Goal: Information Seeking & Learning: Learn about a topic

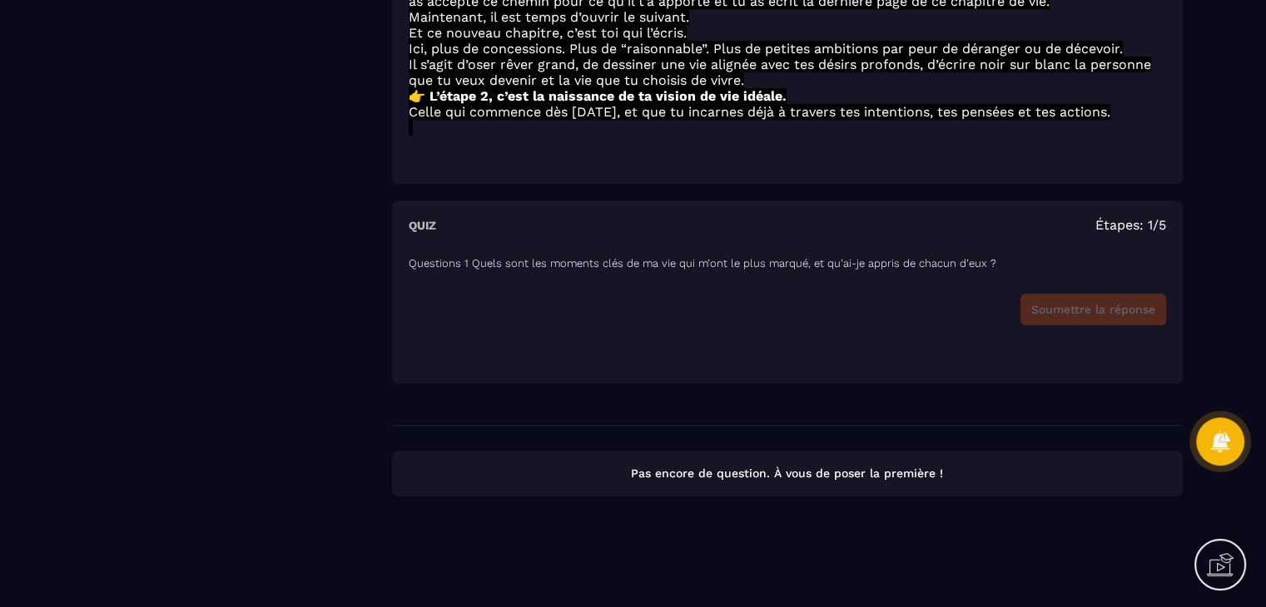
scroll to position [1416, 0]
click at [1107, 317] on div "Soumettre la réponse" at bounding box center [787, 310] width 757 height 32
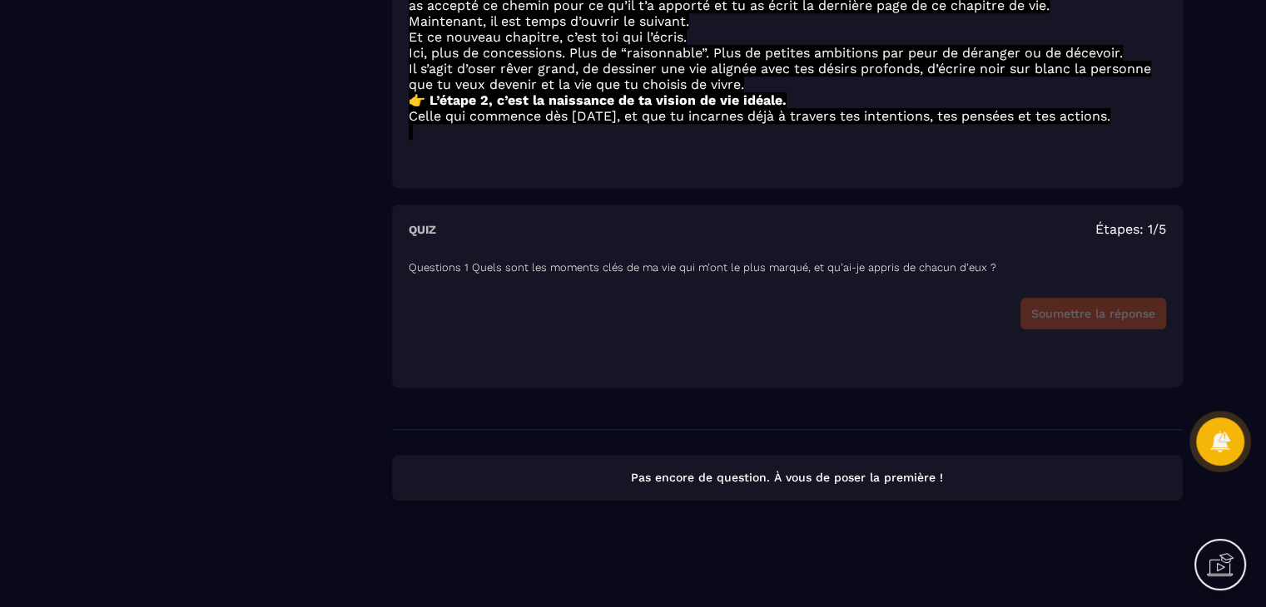
scroll to position [1382, 0]
click at [863, 240] on div "Quiz Étapes: 1/5" at bounding box center [787, 232] width 757 height 16
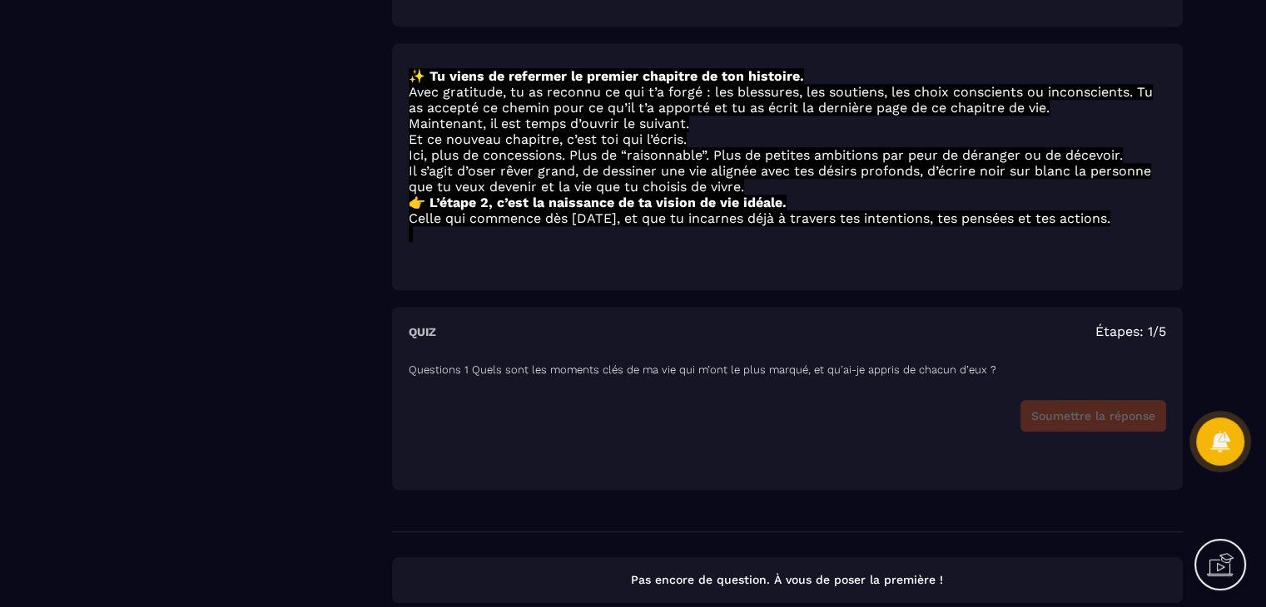
scroll to position [1249, 0]
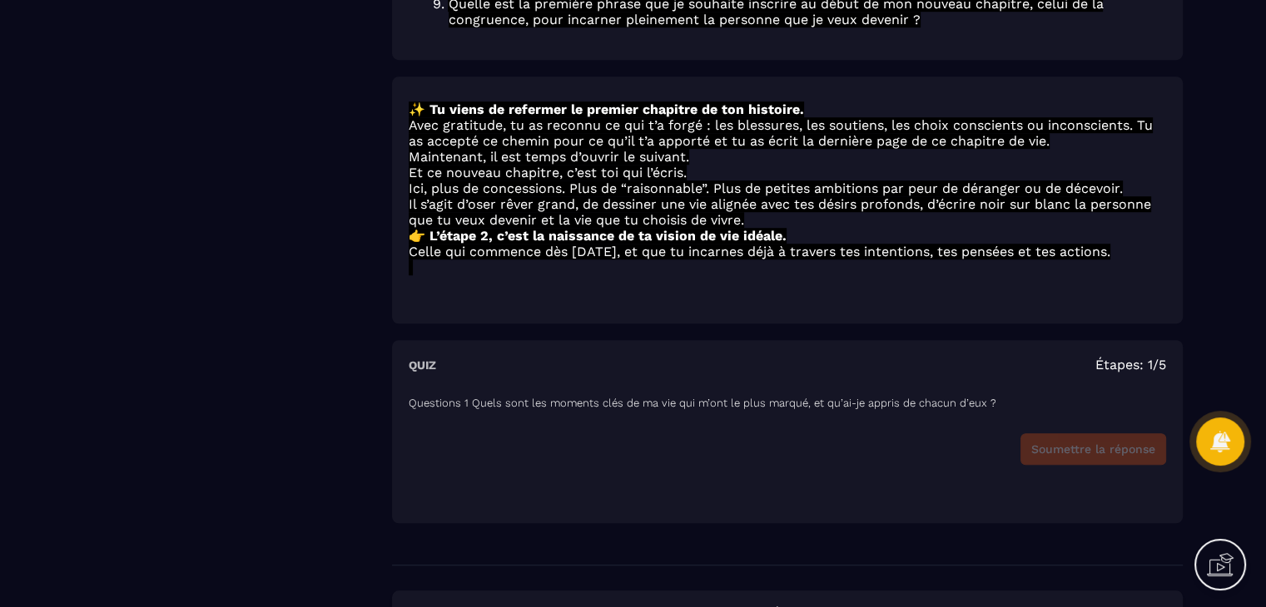
click at [829, 244] on p "👉 L’étape 2, c’est la naissance de ta vision de vie idéale." at bounding box center [787, 236] width 757 height 16
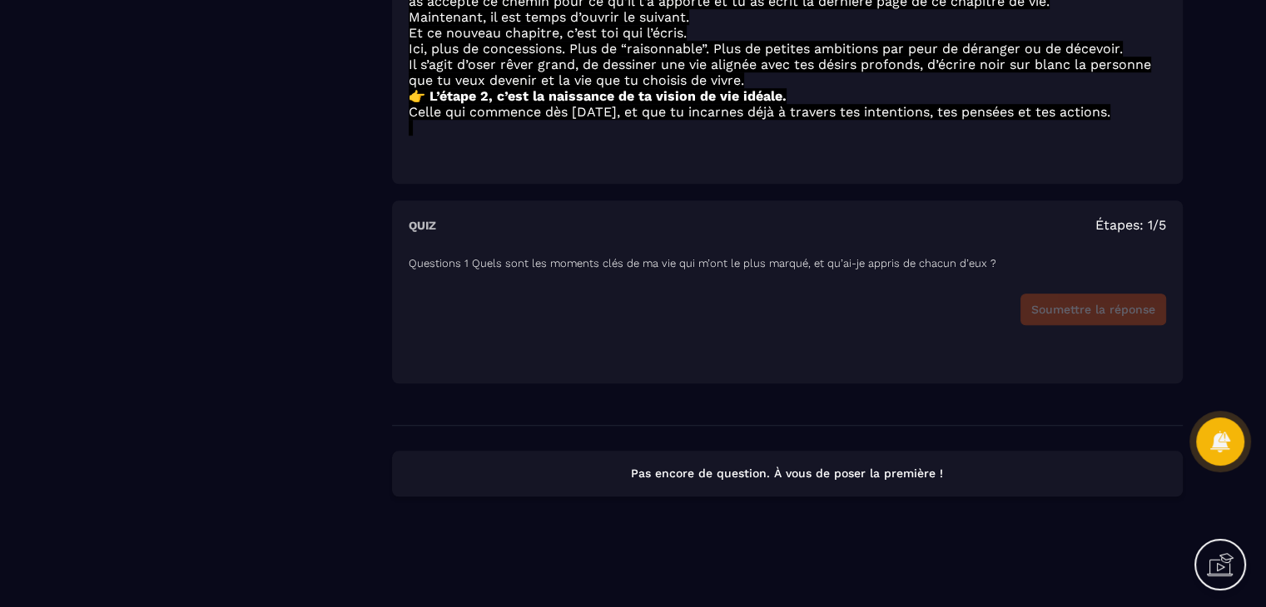
scroll to position [1416, 0]
click at [861, 469] on p "Pas encore de question. À vous de poser la première !" at bounding box center [787, 474] width 761 height 16
click at [1133, 222] on span "Étapes: 1/5" at bounding box center [1130, 225] width 71 height 16
click at [1080, 311] on div "Soumettre la réponse" at bounding box center [787, 310] width 757 height 32
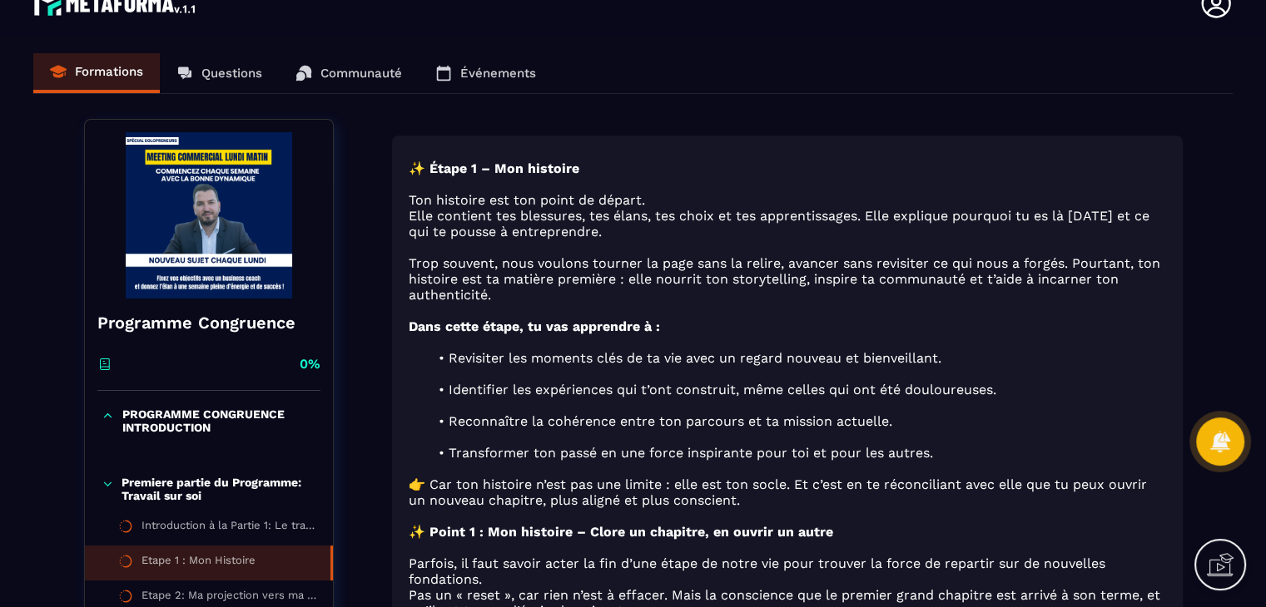
scroll to position [33, 0]
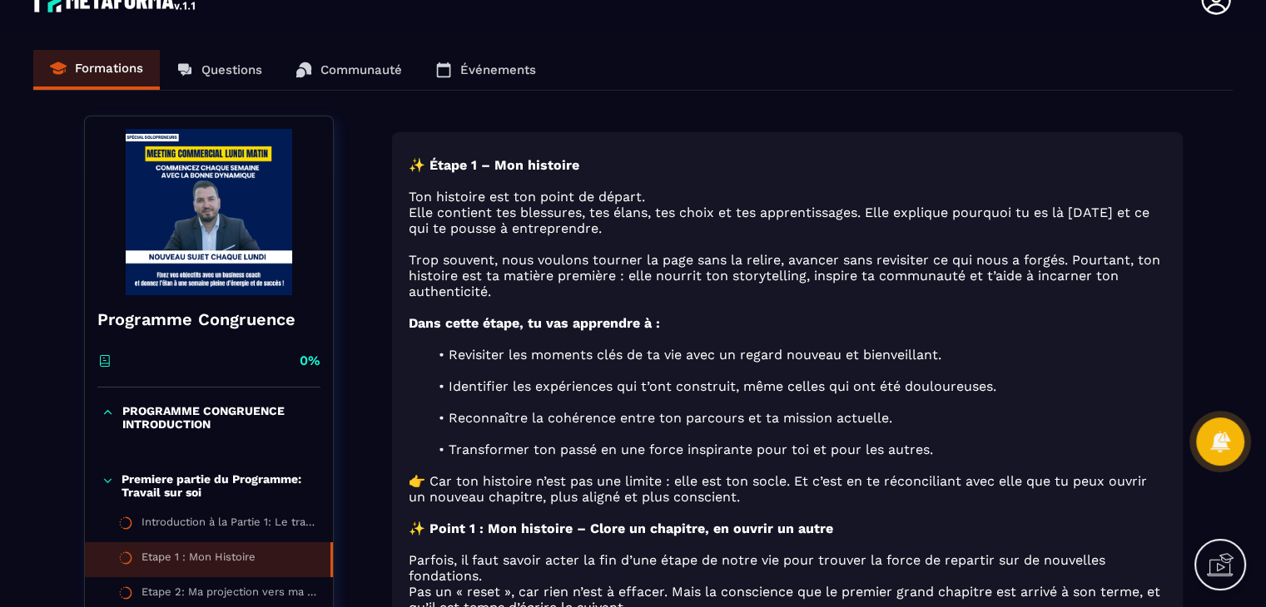
click at [216, 76] on div "Formations Questions Communauté Événements" at bounding box center [632, 70] width 1199 height 41
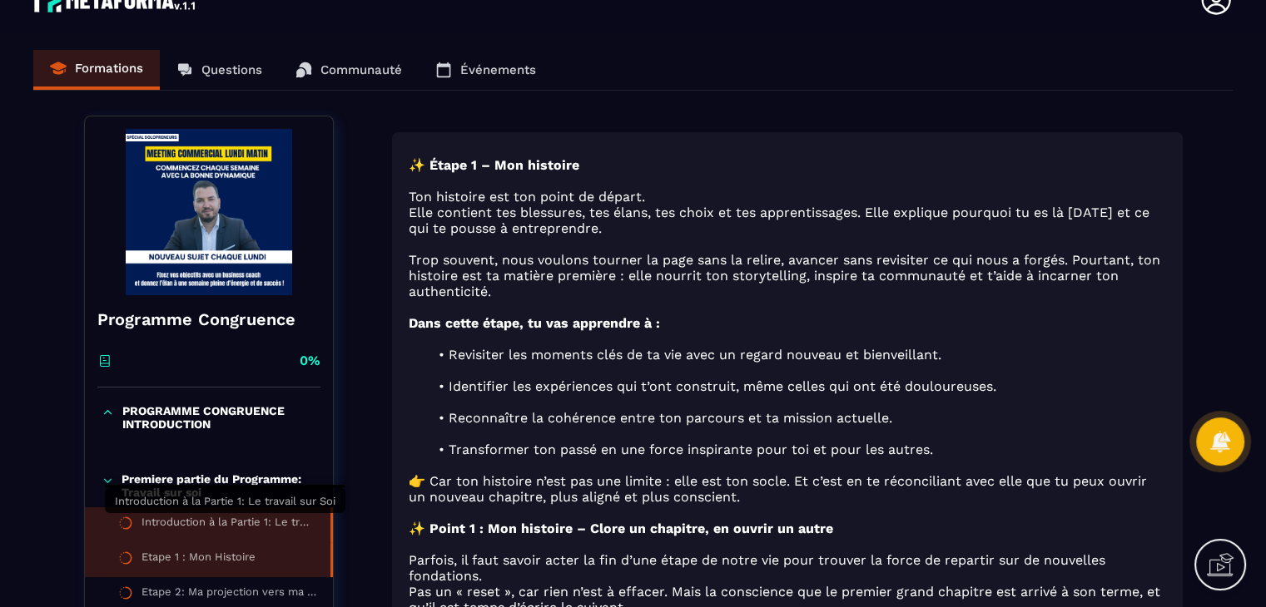
click at [221, 518] on div "Introduction à la Partie 1: Le travail sur Soi" at bounding box center [227, 525] width 172 height 18
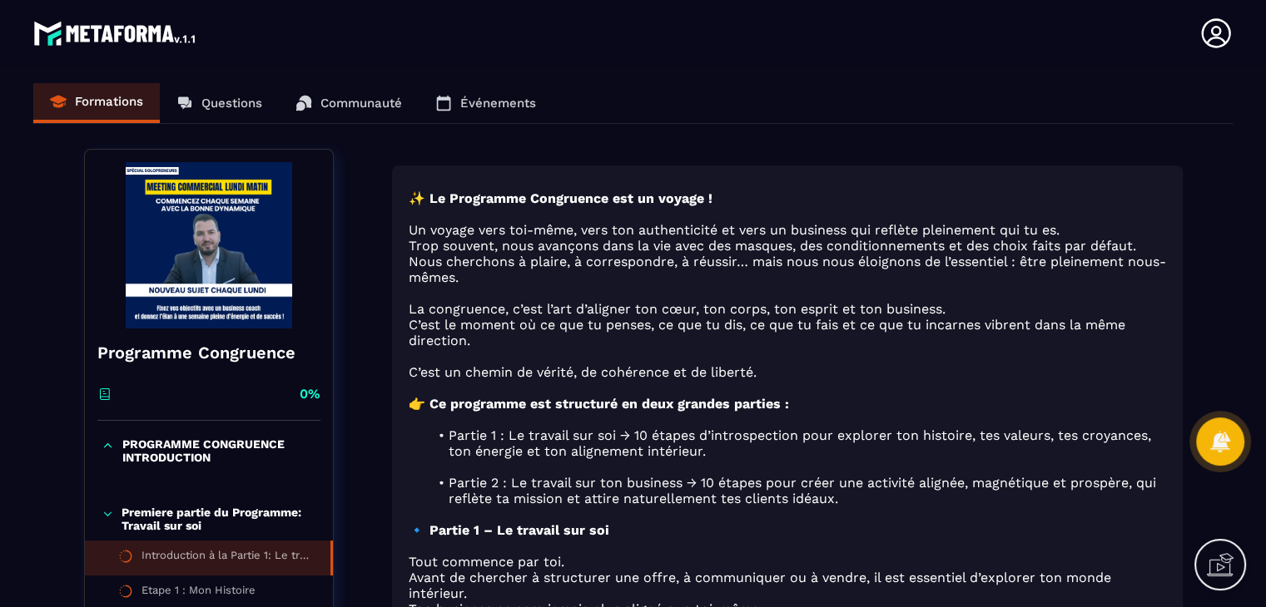
click at [211, 102] on div "Formations Questions Communauté Événements" at bounding box center [632, 103] width 1199 height 41
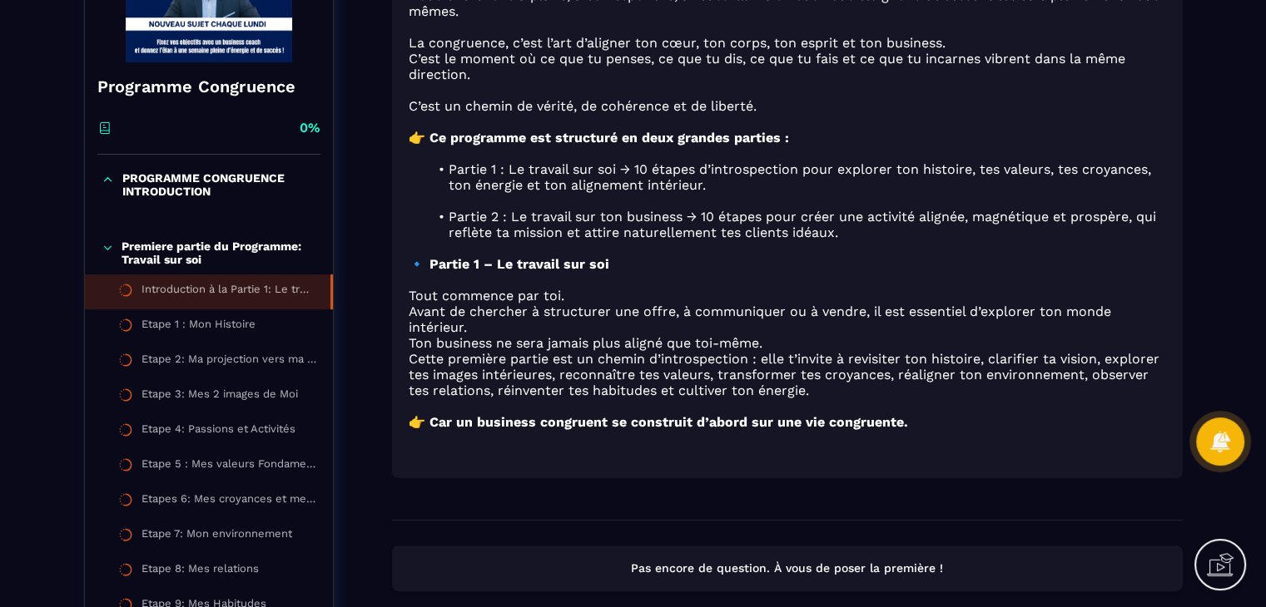
scroll to position [300, 0]
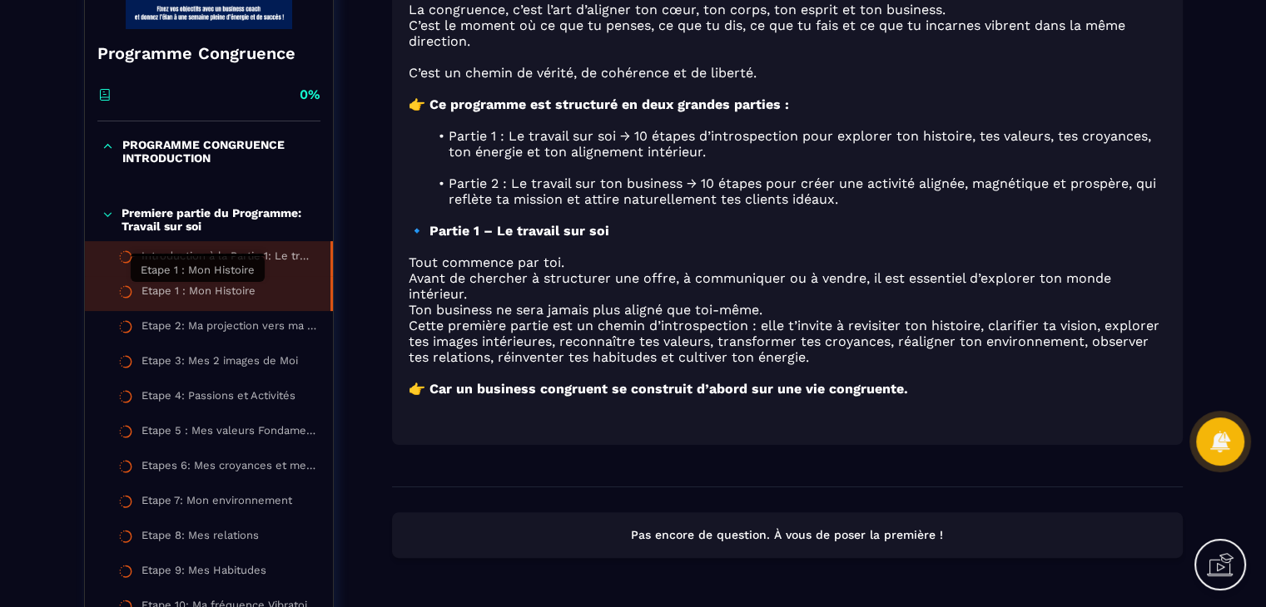
click at [196, 290] on div "Etape 1 : Mon Histoire" at bounding box center [198, 294] width 114 height 18
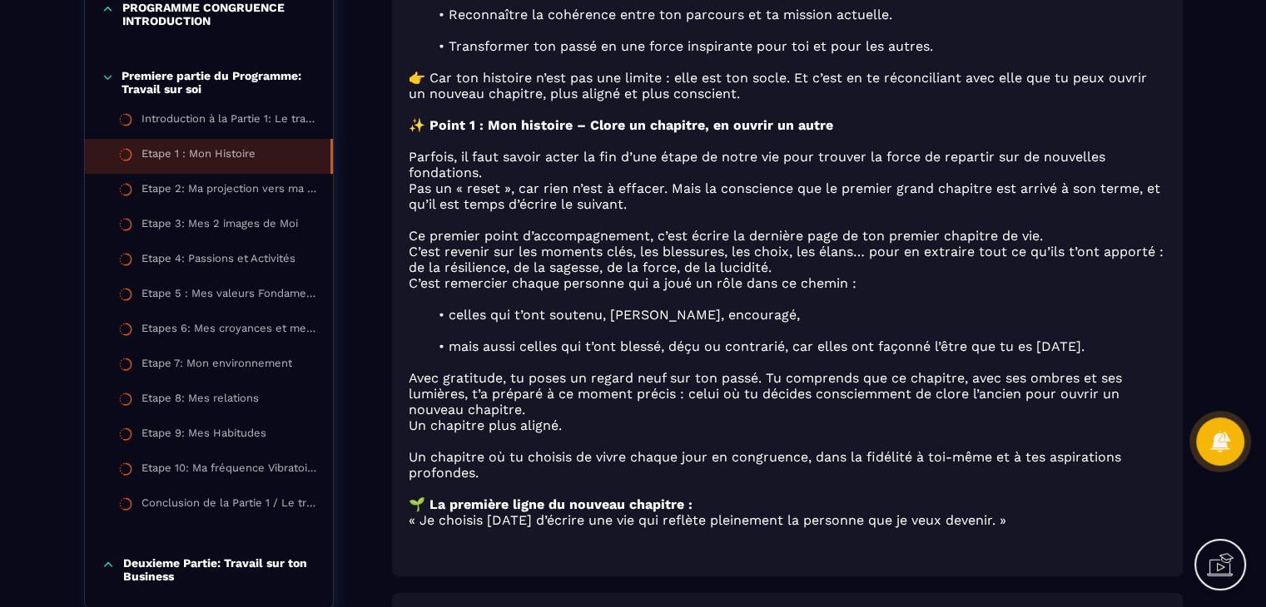
scroll to position [350, 0]
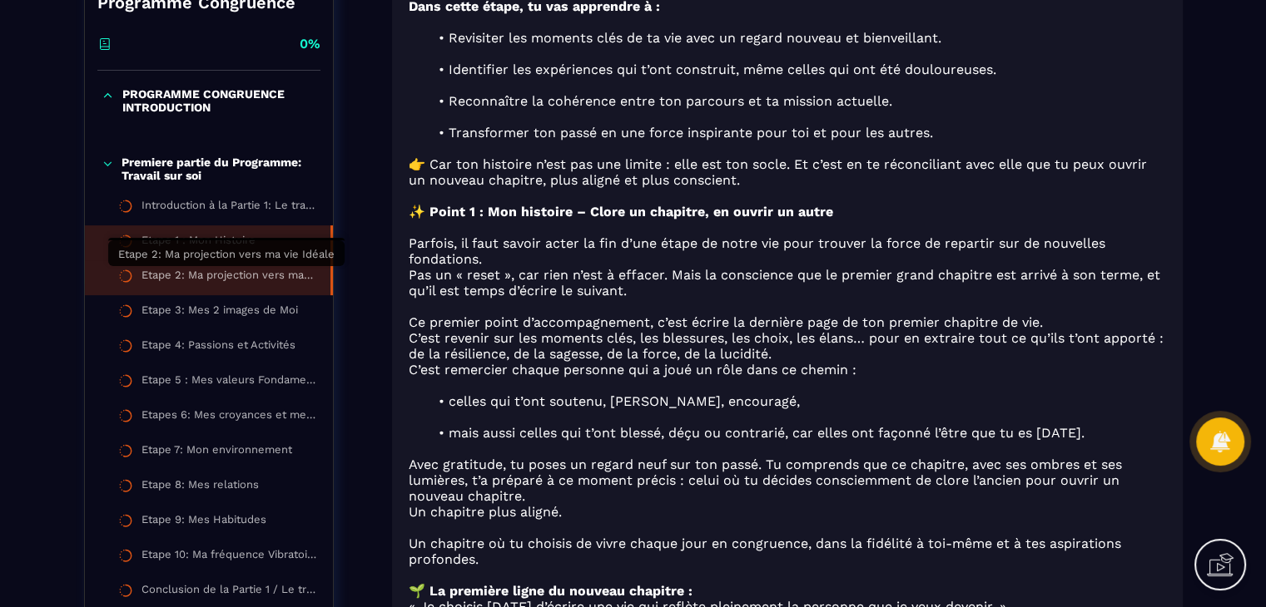
click at [256, 274] on div "Etape 2: Ma projection vers ma vie Idéale" at bounding box center [227, 278] width 172 height 18
